Goal: Transaction & Acquisition: Purchase product/service

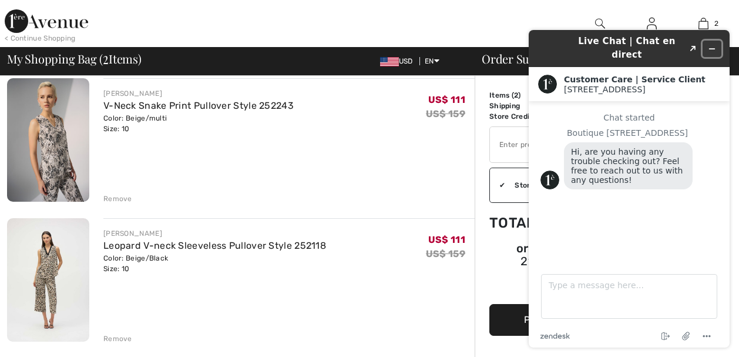
click at [712, 45] on icon "Minimize widget" at bounding box center [712, 49] width 8 height 8
